Goal: Task Accomplishment & Management: Use online tool/utility

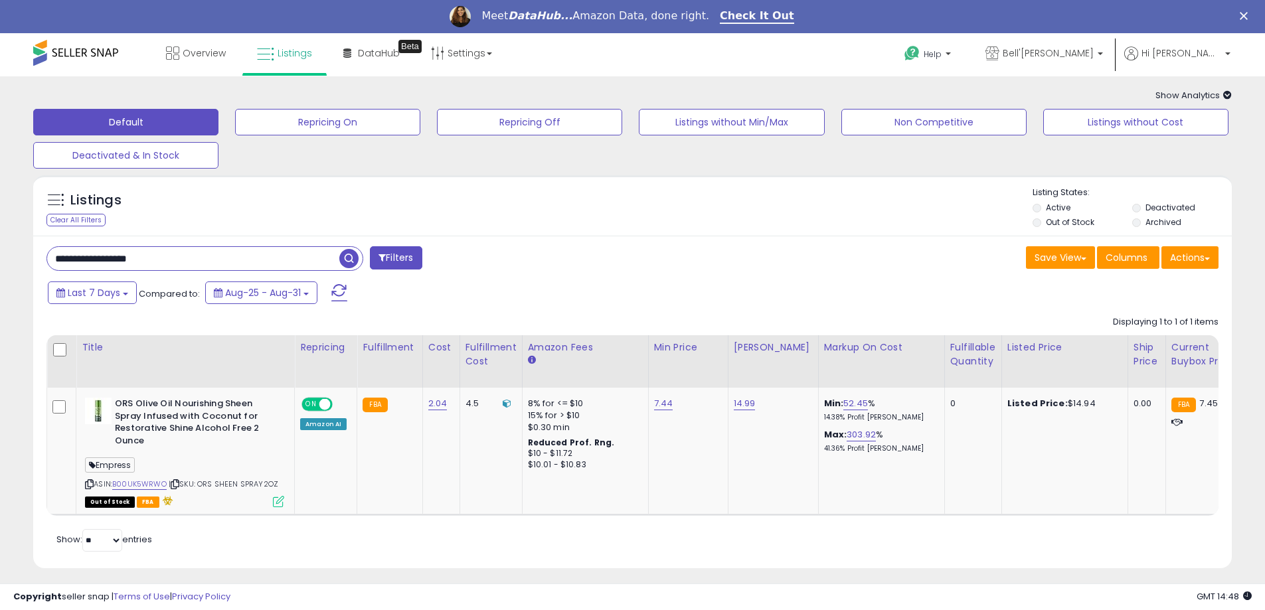
drag, startPoint x: 194, startPoint y: 263, endPoint x: -102, endPoint y: 258, distance: 296.2
click at [0, 258] on html "Unable to login Retrieving listings data.. has not yet accepted the Terms of Us…" at bounding box center [632, 305] width 1265 height 610
paste input "text"
drag, startPoint x: 172, startPoint y: 261, endPoint x: -4, endPoint y: 275, distance: 176.5
click at [0, 275] on html "Unable to login Retrieving listings data.. has not yet accepted the Terms of Us…" at bounding box center [632, 305] width 1265 height 610
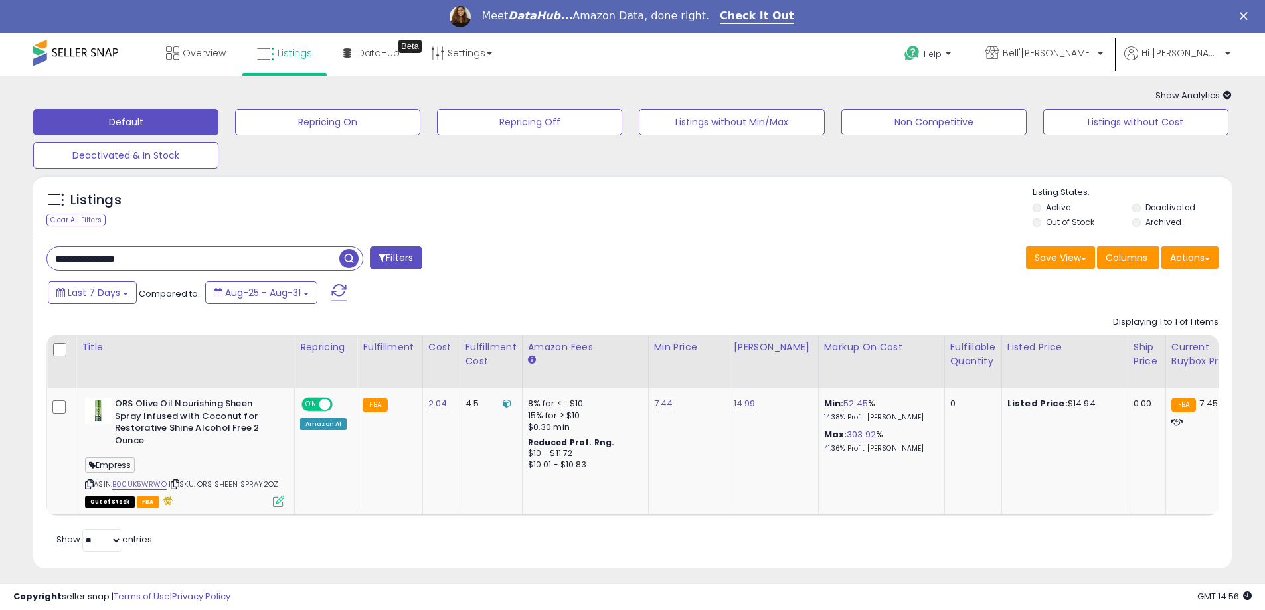
paste input "***"
click at [344, 264] on span "button" at bounding box center [348, 258] width 19 height 19
click at [276, 504] on icon at bounding box center [278, 501] width 11 height 11
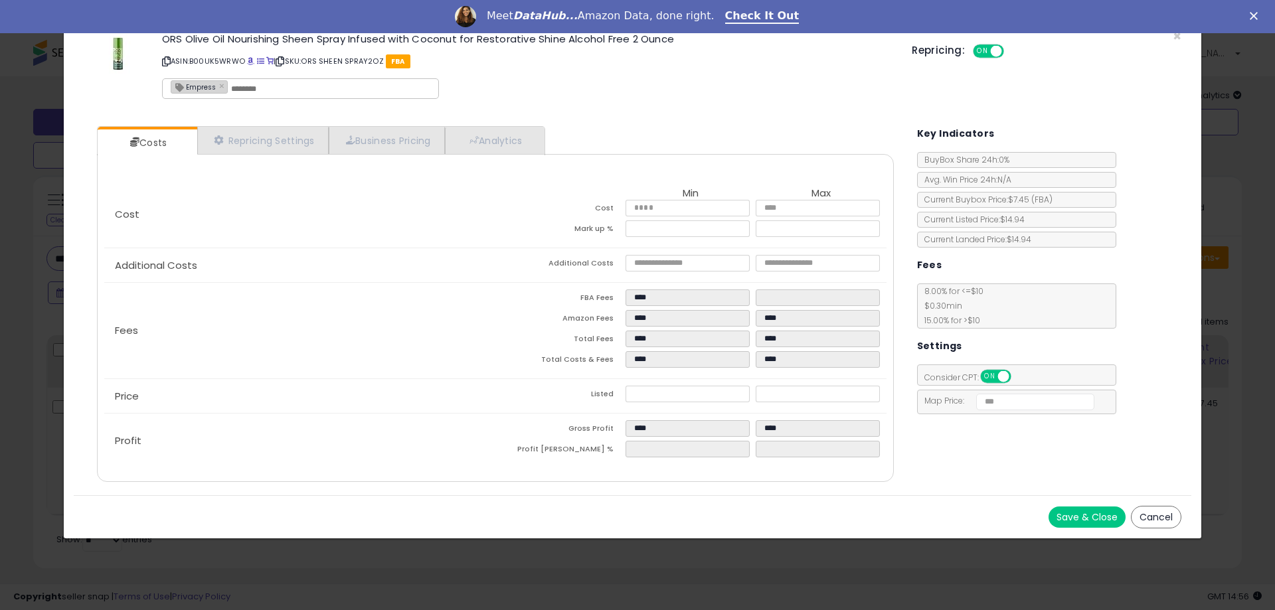
click at [1164, 519] on button "Cancel" at bounding box center [1156, 517] width 50 height 23
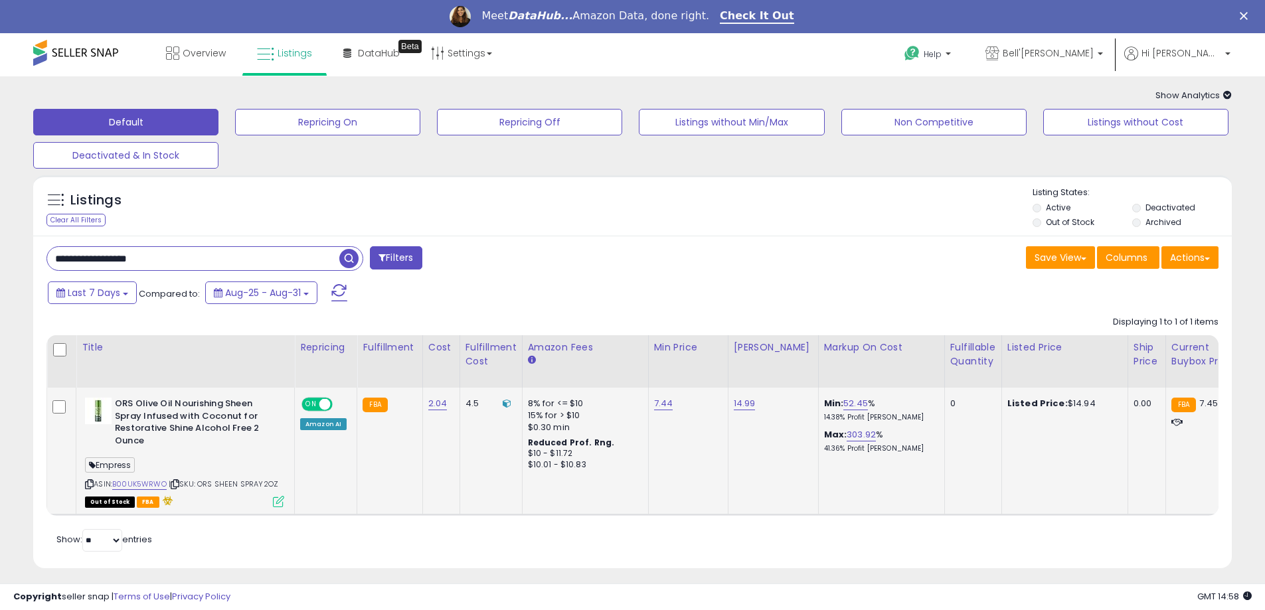
click at [282, 503] on icon at bounding box center [278, 501] width 11 height 11
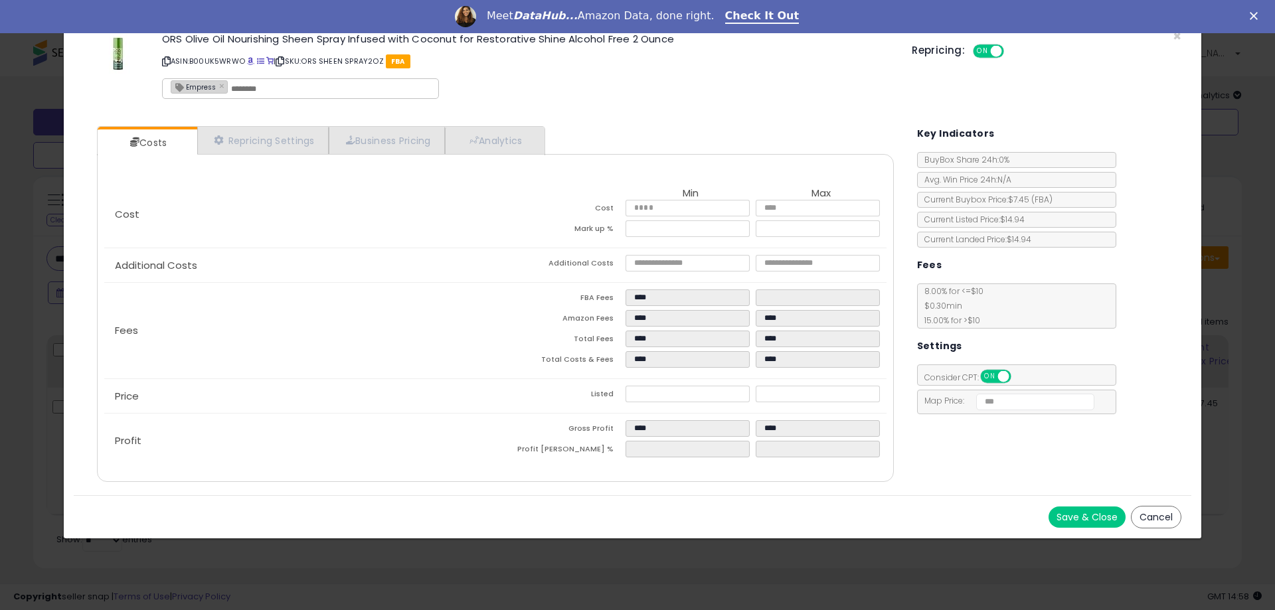
click at [1166, 521] on button "Cancel" at bounding box center [1156, 517] width 50 height 23
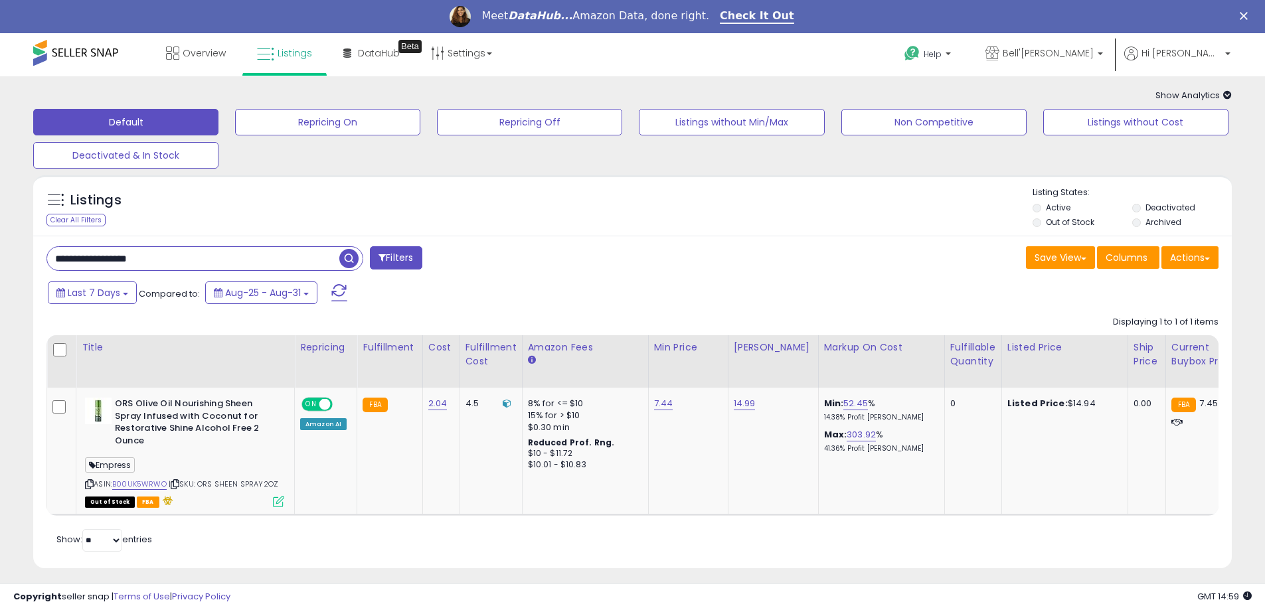
drag, startPoint x: 193, startPoint y: 260, endPoint x: -81, endPoint y: 260, distance: 274.3
click at [0, 260] on html "Unable to login Retrieving listings data.. has not yet accepted the Terms of Us…" at bounding box center [632, 305] width 1265 height 610
paste input "*"
click at [352, 255] on span "button" at bounding box center [348, 258] width 19 height 19
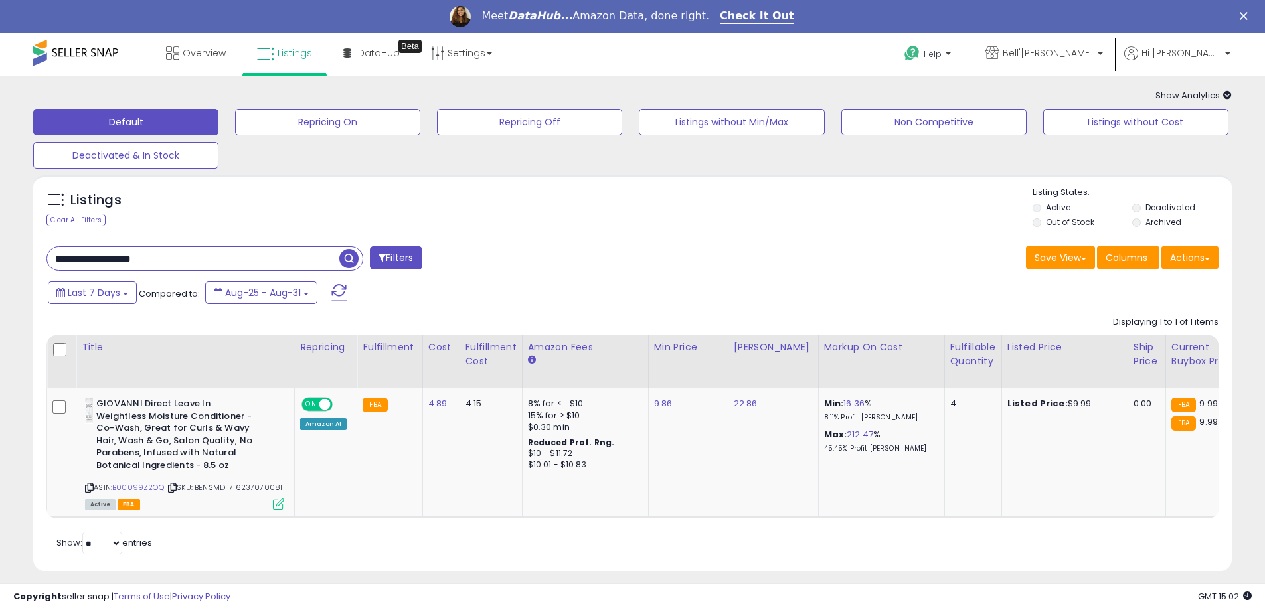
drag, startPoint x: 209, startPoint y: 253, endPoint x: -88, endPoint y: 243, distance: 297.0
click at [0, 243] on html "Unable to login Retrieving listings data.. has not yet accepted the Terms of Us…" at bounding box center [632, 305] width 1265 height 610
paste input "text"
type input "**********"
click at [346, 257] on span "button" at bounding box center [348, 258] width 19 height 19
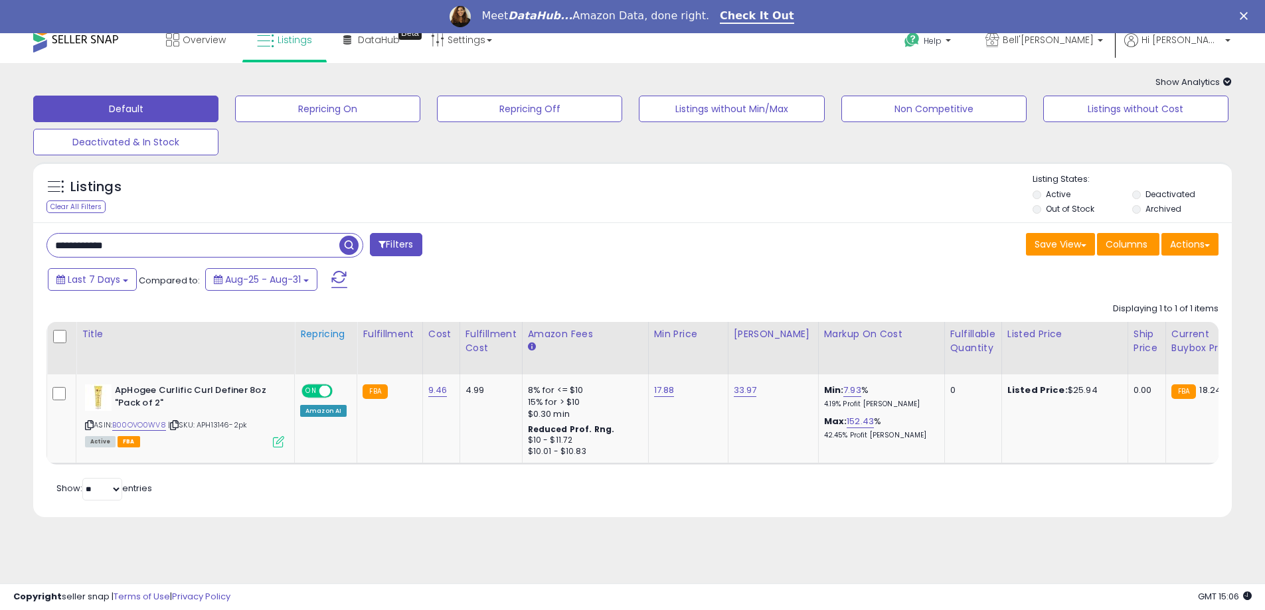
scroll to position [17, 0]
